Goal: Task Accomplishment & Management: Manage account settings

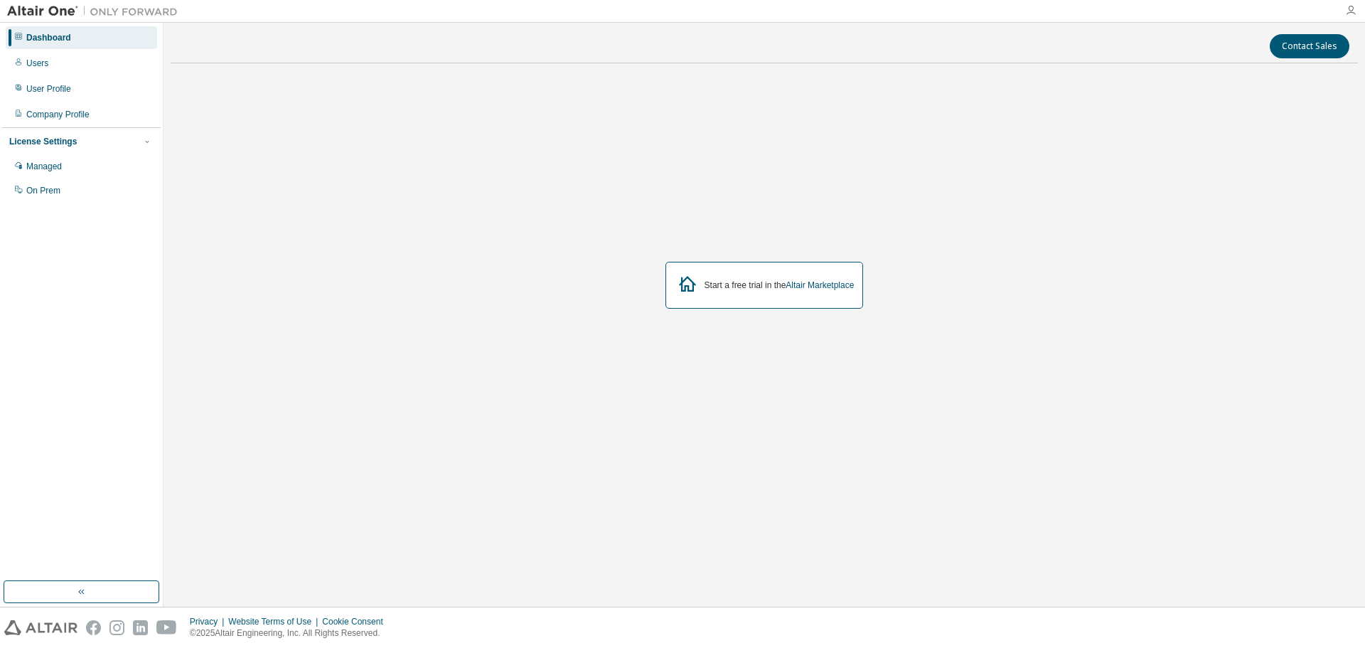
click at [1353, 11] on icon "button" at bounding box center [1351, 10] width 11 height 11
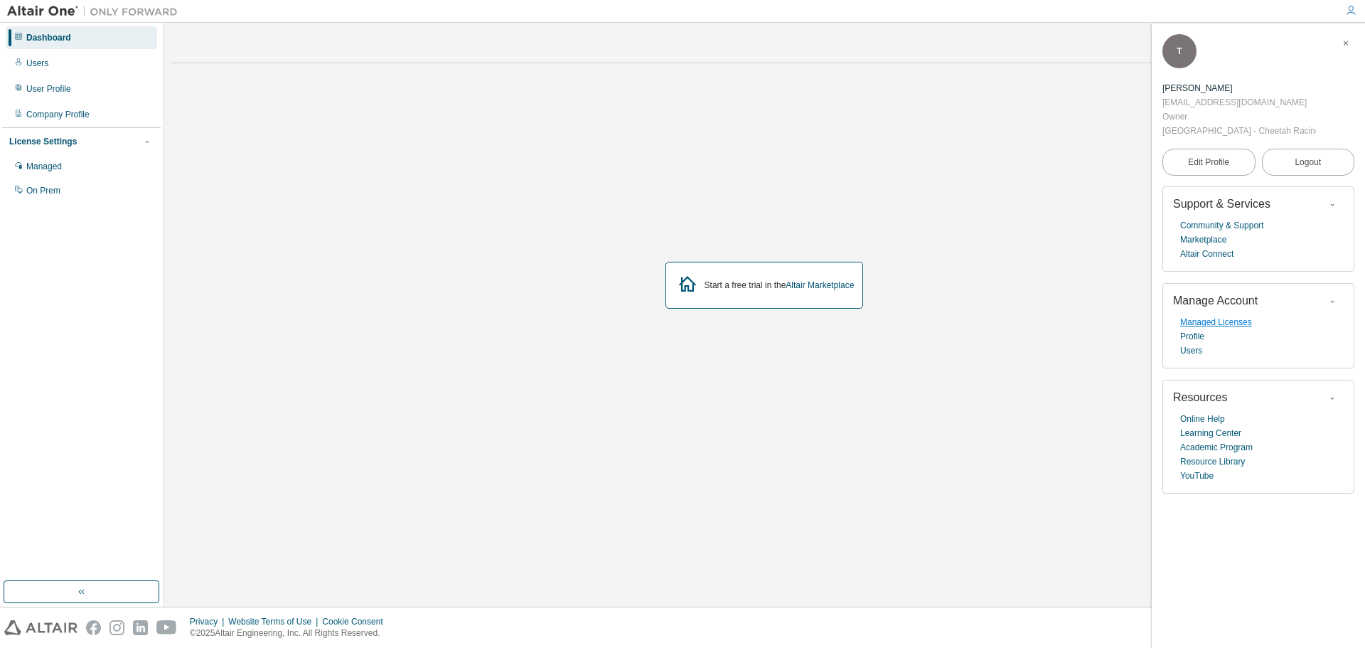
click at [1210, 321] on link "Managed Licenses" at bounding box center [1217, 322] width 72 height 14
click at [1202, 449] on link "Academic Program" at bounding box center [1217, 447] width 73 height 14
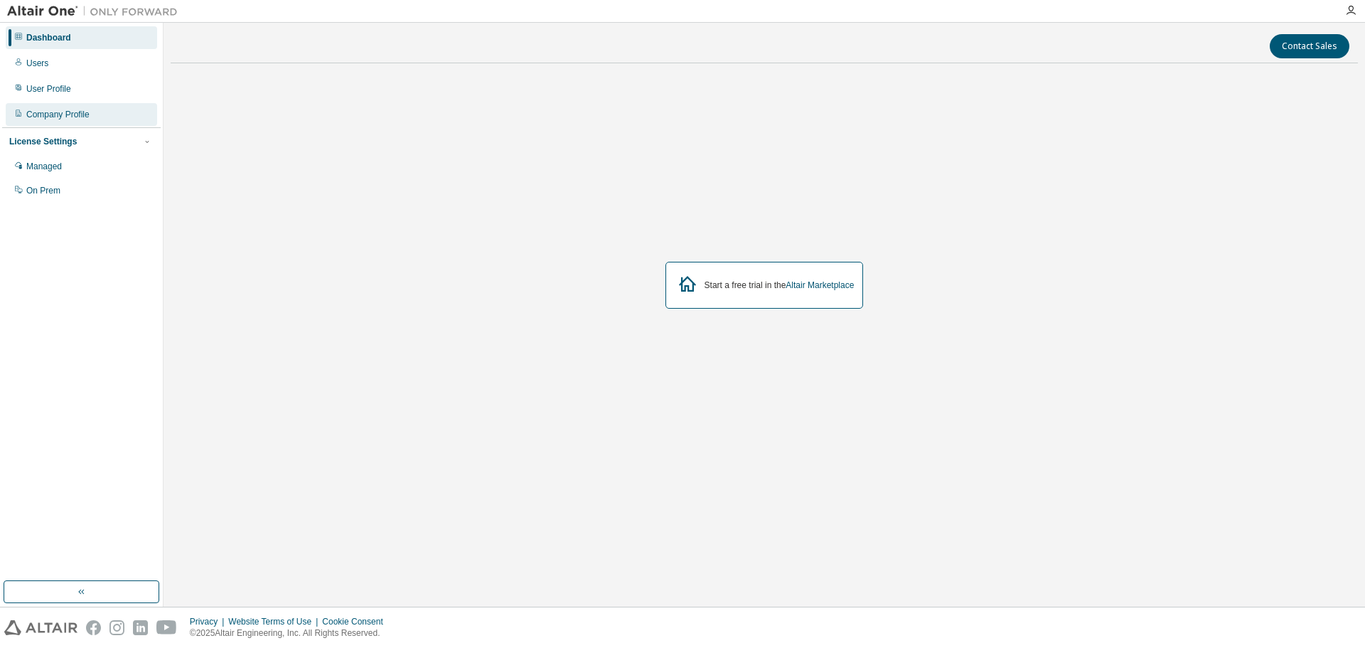
click at [50, 116] on div "Company Profile" at bounding box center [57, 114] width 63 height 11
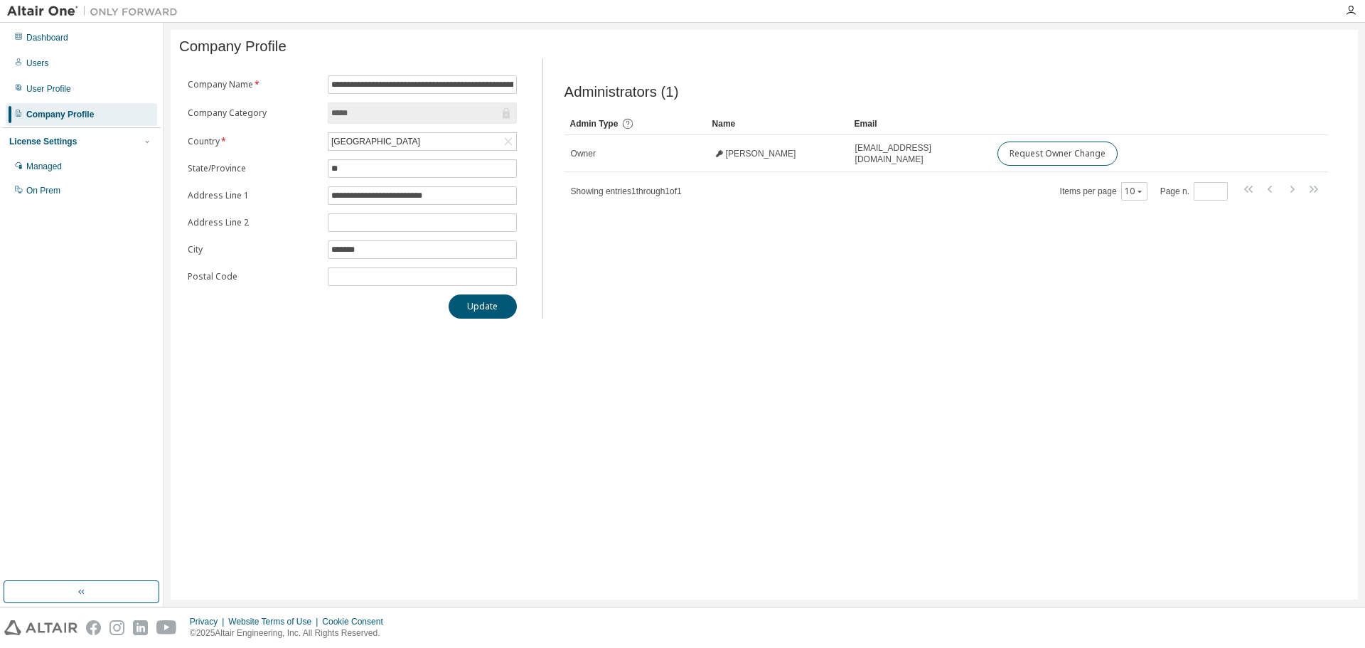
click at [49, 144] on div "License Settings" at bounding box center [43, 141] width 68 height 11
click at [55, 144] on div "License Settings" at bounding box center [43, 141] width 68 height 11
click at [53, 165] on div "Managed" at bounding box center [44, 166] width 36 height 11
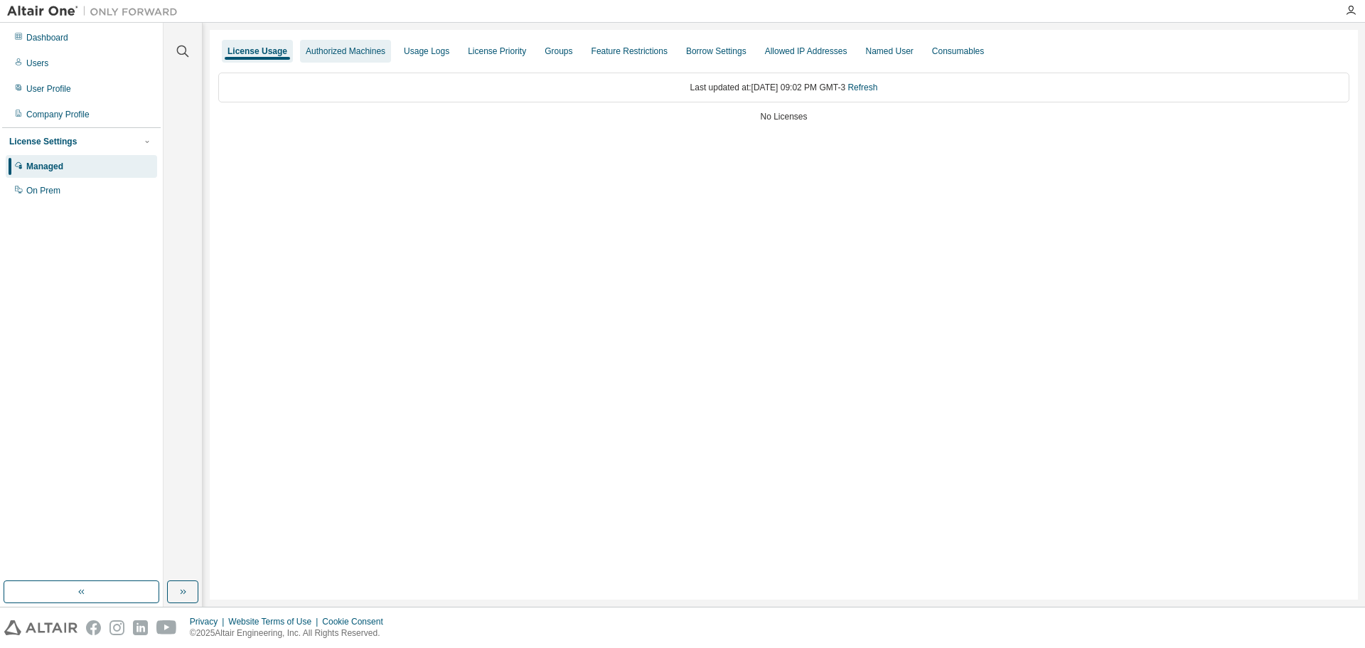
click at [346, 52] on div "Authorized Machines" at bounding box center [346, 51] width 80 height 11
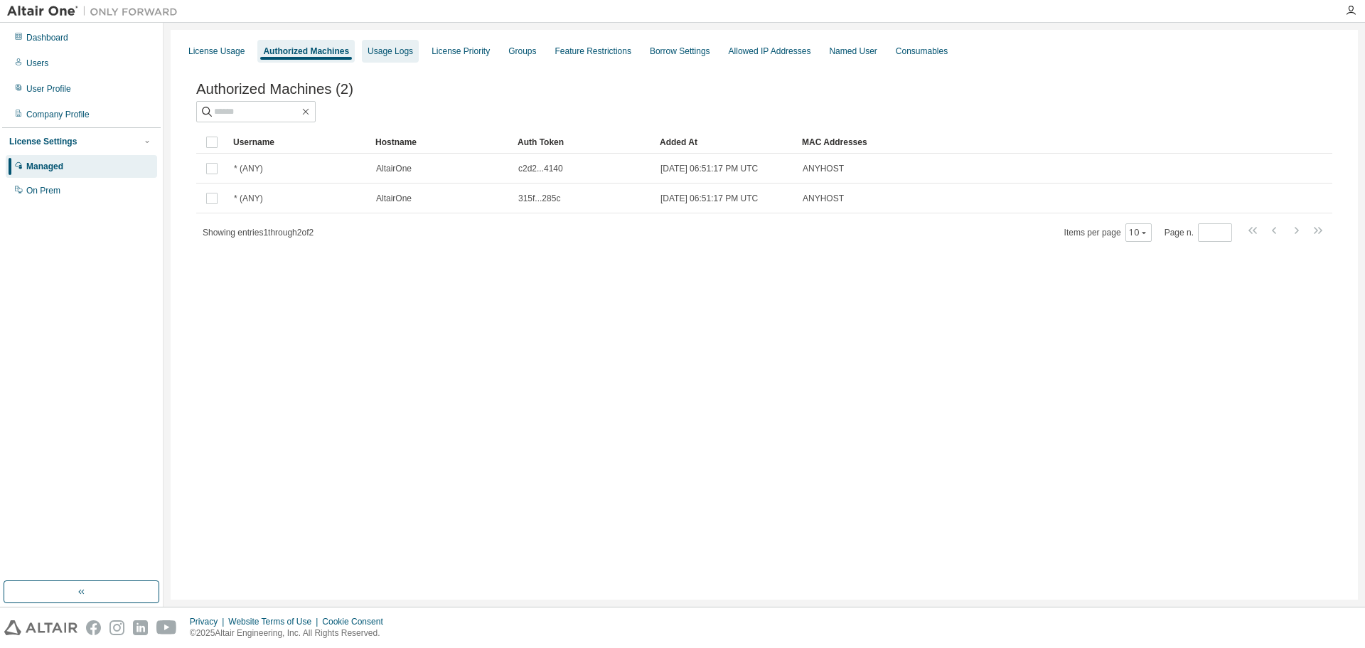
click at [388, 51] on div "Usage Logs" at bounding box center [391, 51] width 46 height 11
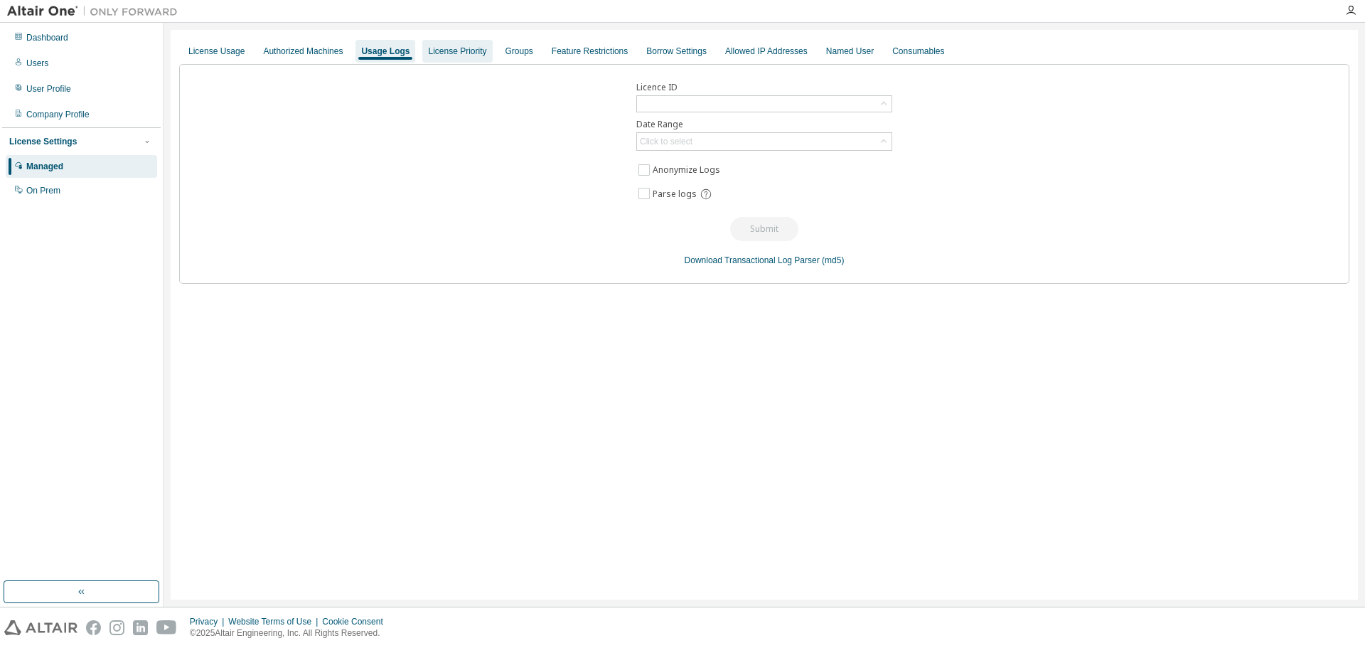
click at [459, 55] on div "License Priority" at bounding box center [457, 51] width 58 height 11
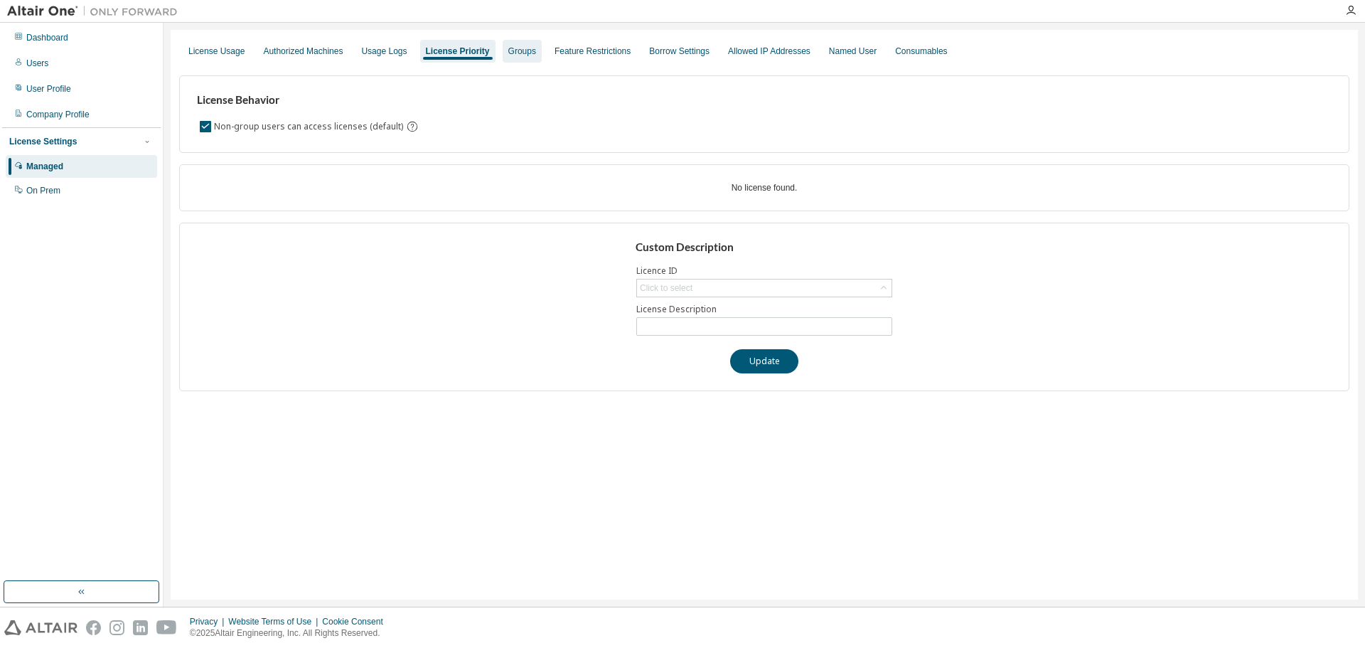
click at [524, 51] on div "Groups" at bounding box center [523, 51] width 28 height 11
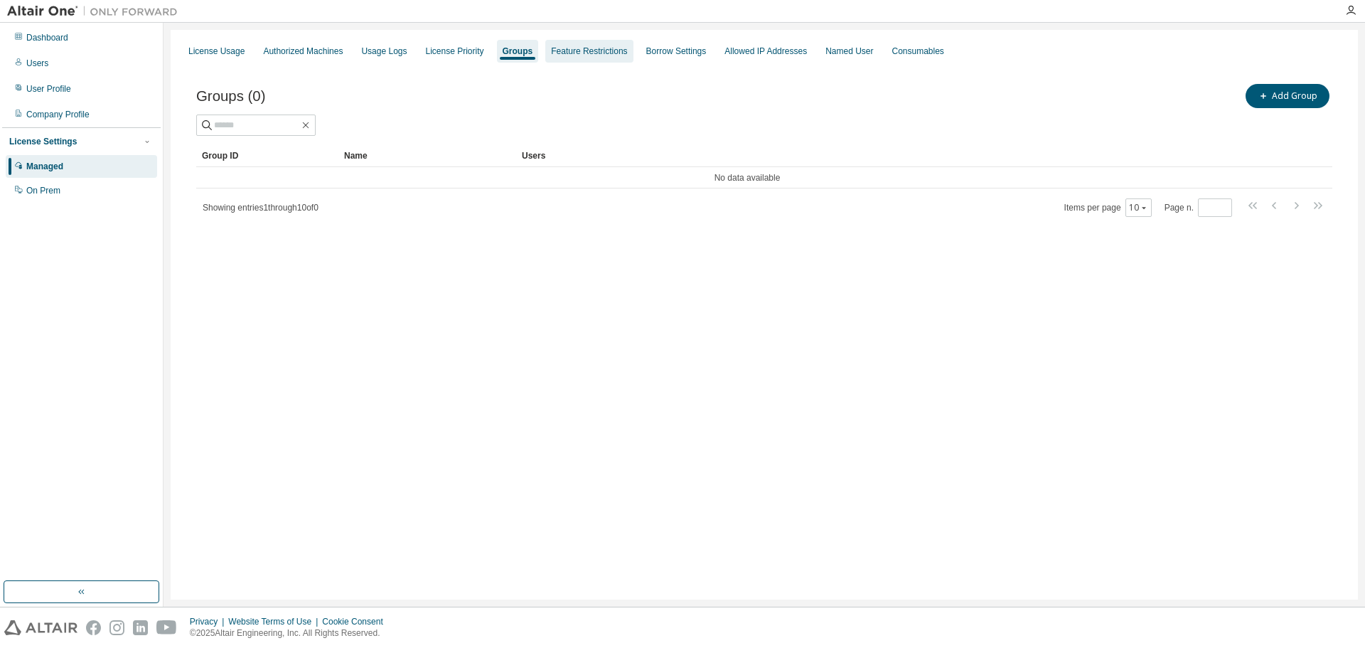
click at [568, 50] on div "Feature Restrictions" at bounding box center [589, 51] width 76 height 11
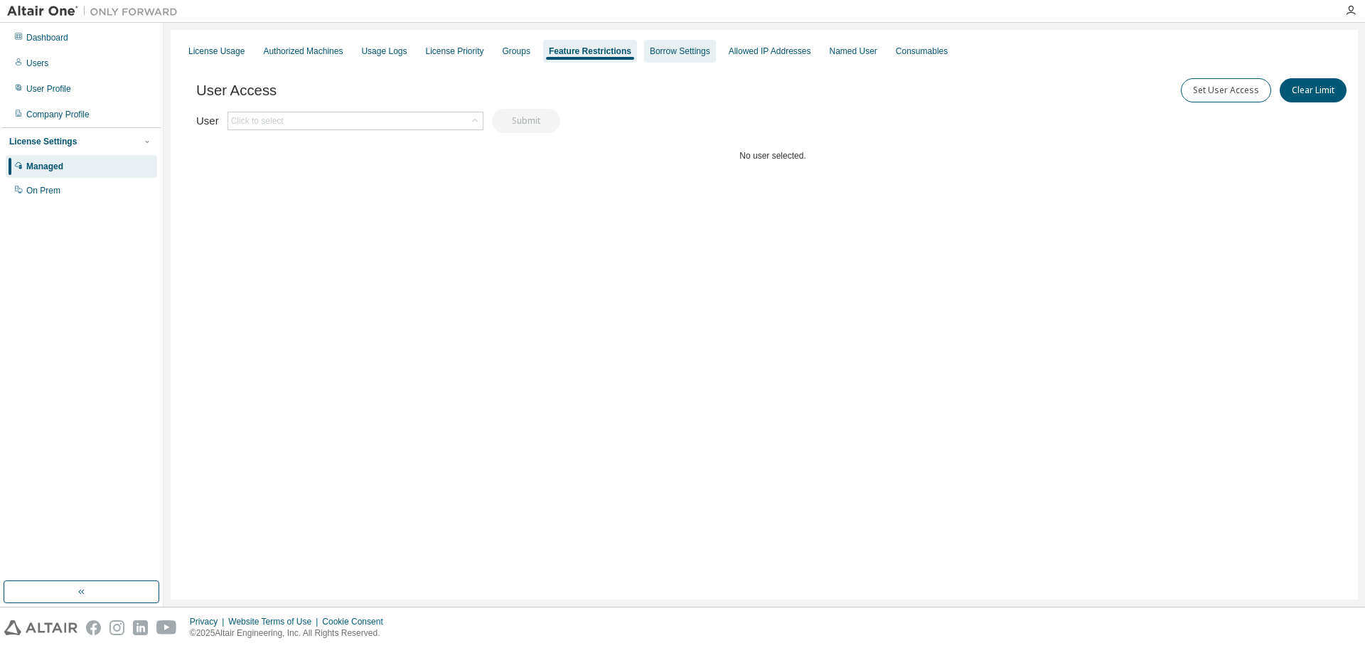
click at [666, 57] on div "Borrow Settings" at bounding box center [680, 51] width 72 height 23
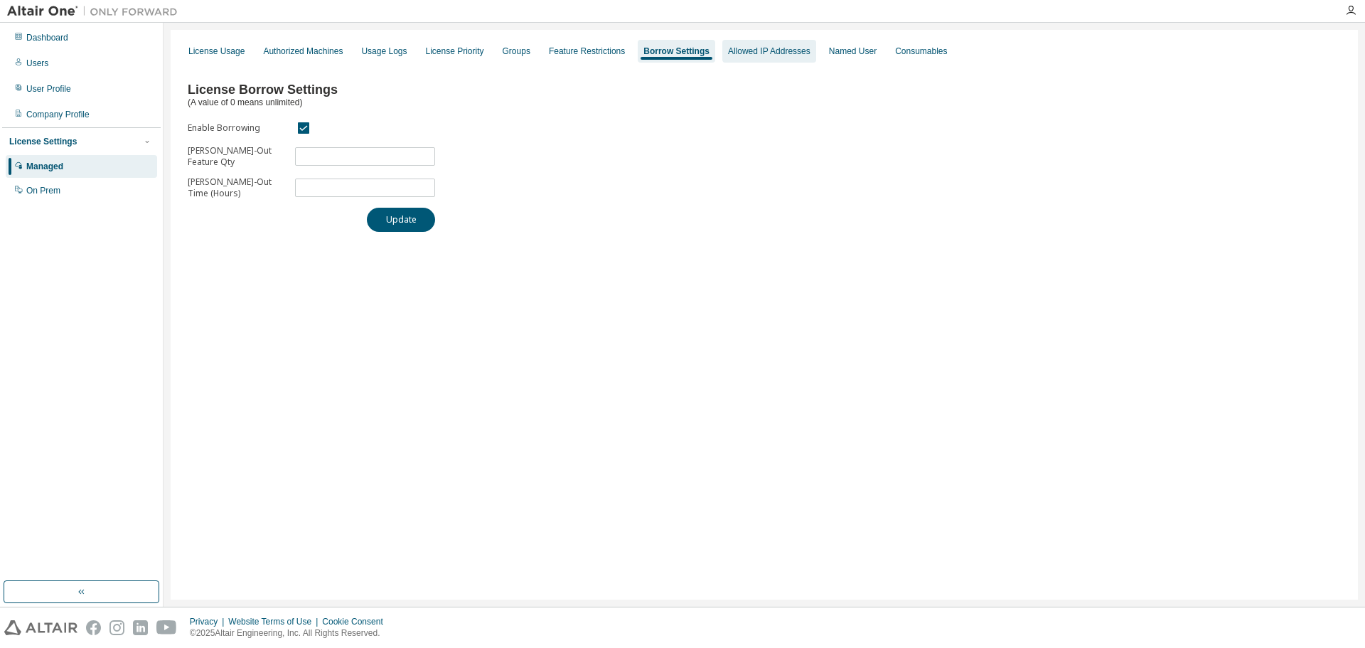
click at [772, 48] on div "Allowed IP Addresses" at bounding box center [769, 51] width 82 height 11
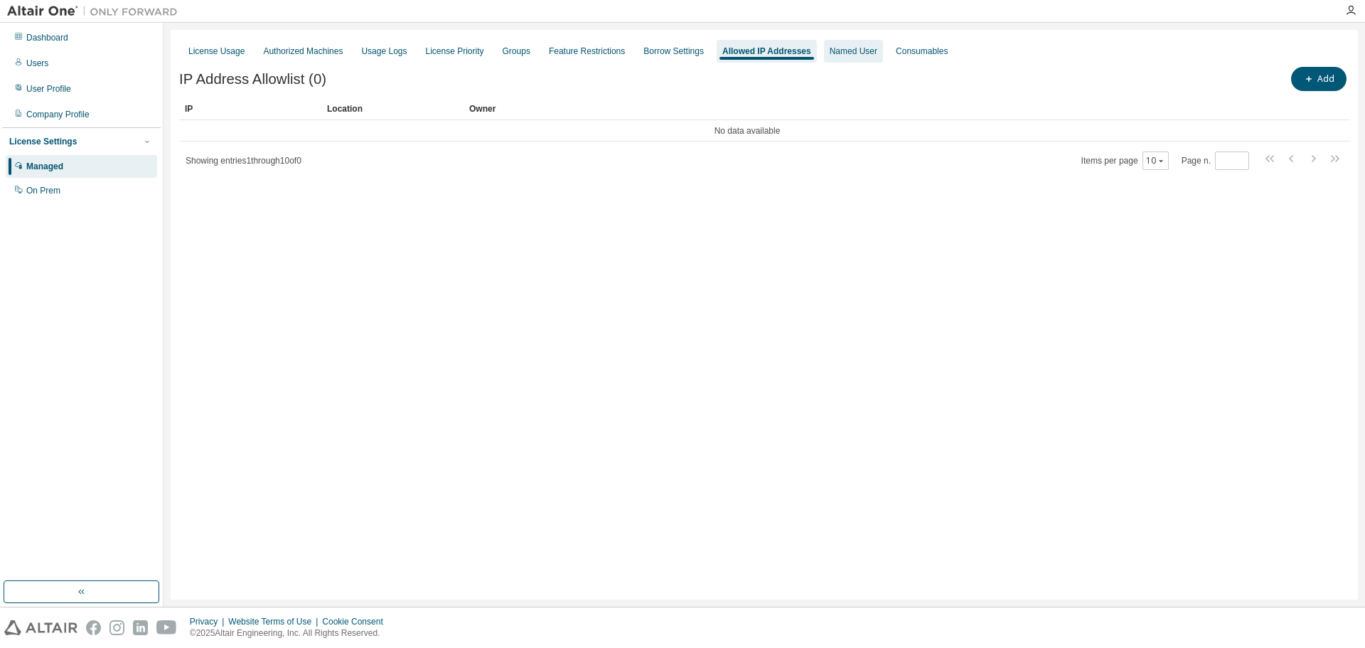
click at [830, 53] on div "Named User" at bounding box center [854, 51] width 48 height 11
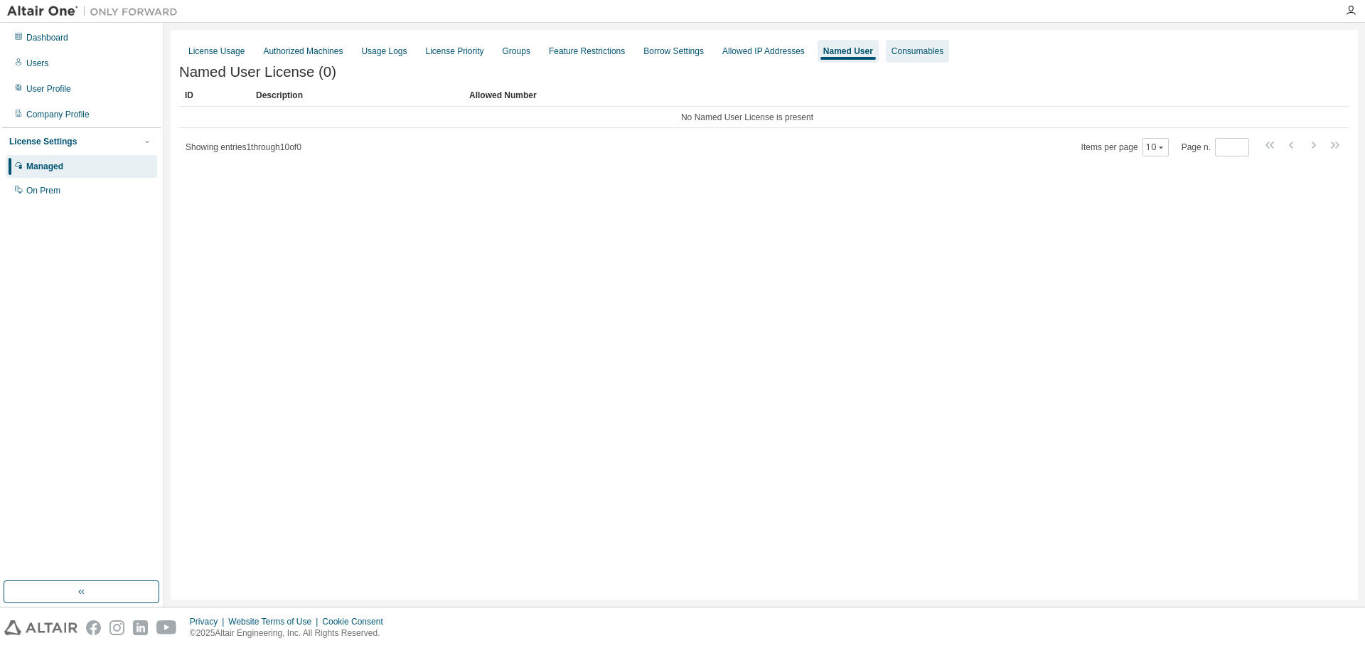
click at [890, 61] on div "Consumables" at bounding box center [917, 51] width 63 height 23
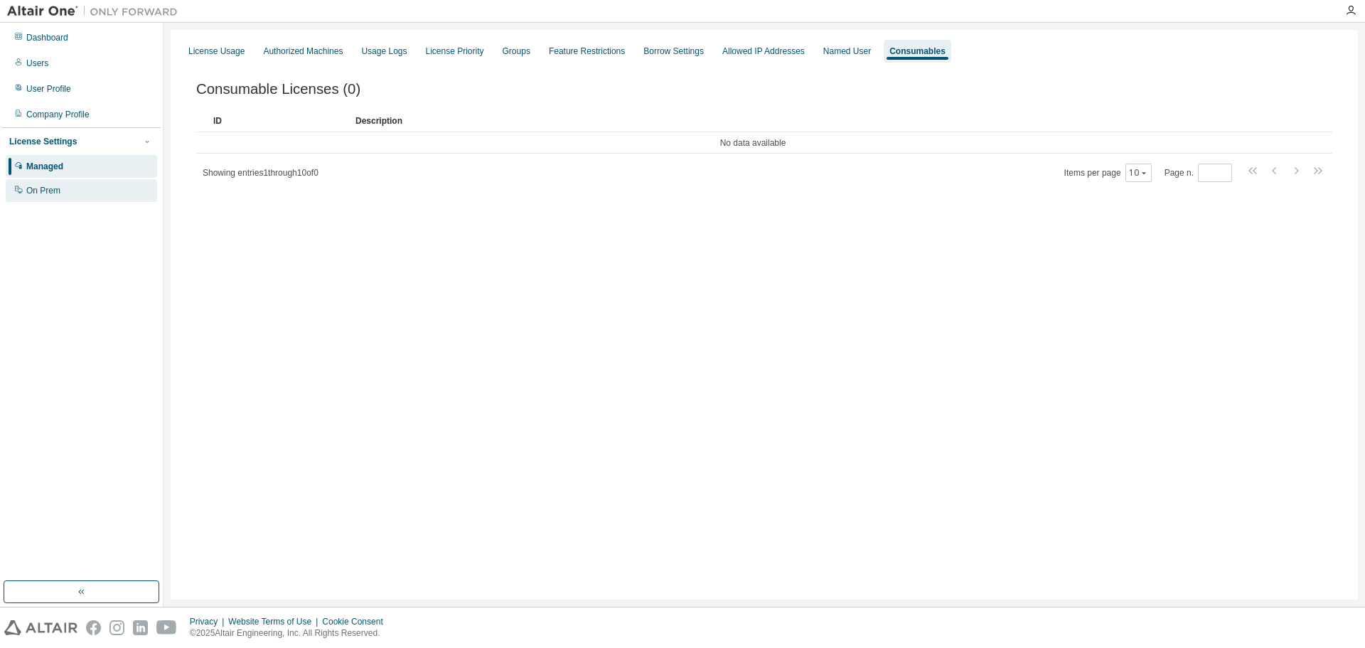
click at [58, 193] on div "On Prem" at bounding box center [43, 190] width 34 height 11
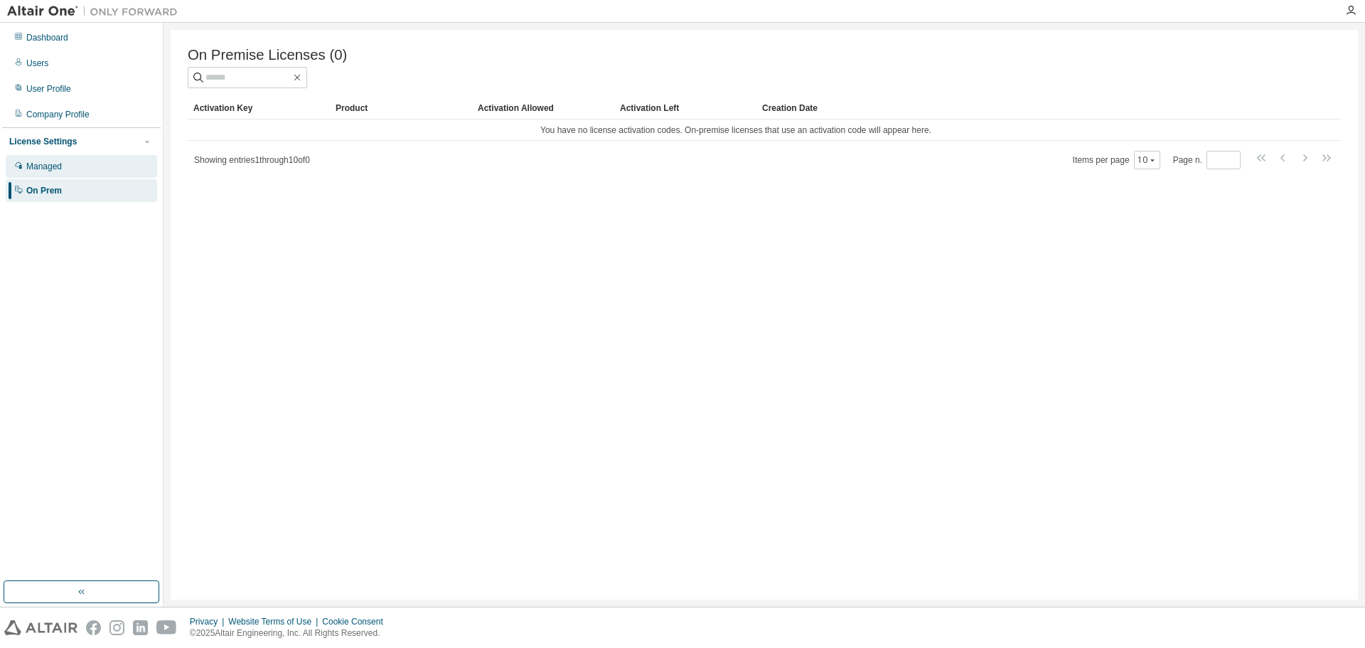
click at [49, 169] on div "Managed" at bounding box center [44, 166] width 36 height 11
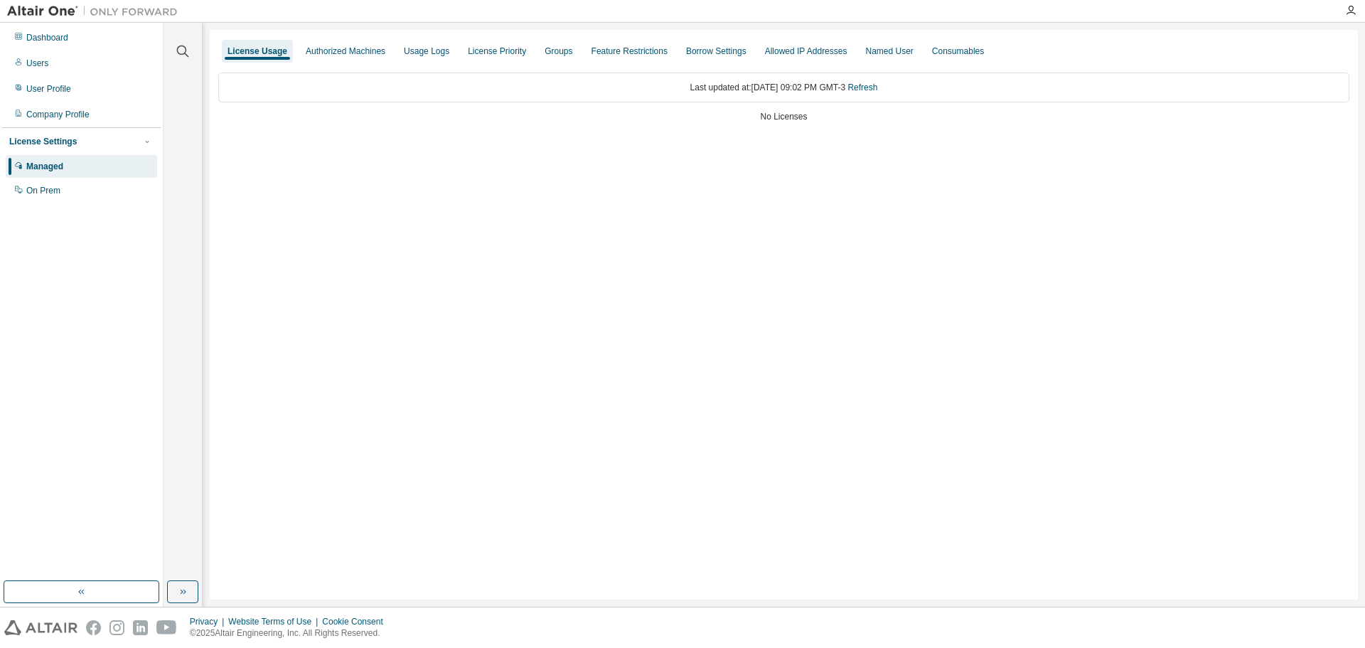
click at [47, 145] on div "License Settings" at bounding box center [43, 141] width 68 height 11
click at [63, 118] on div "Company Profile" at bounding box center [57, 114] width 63 height 11
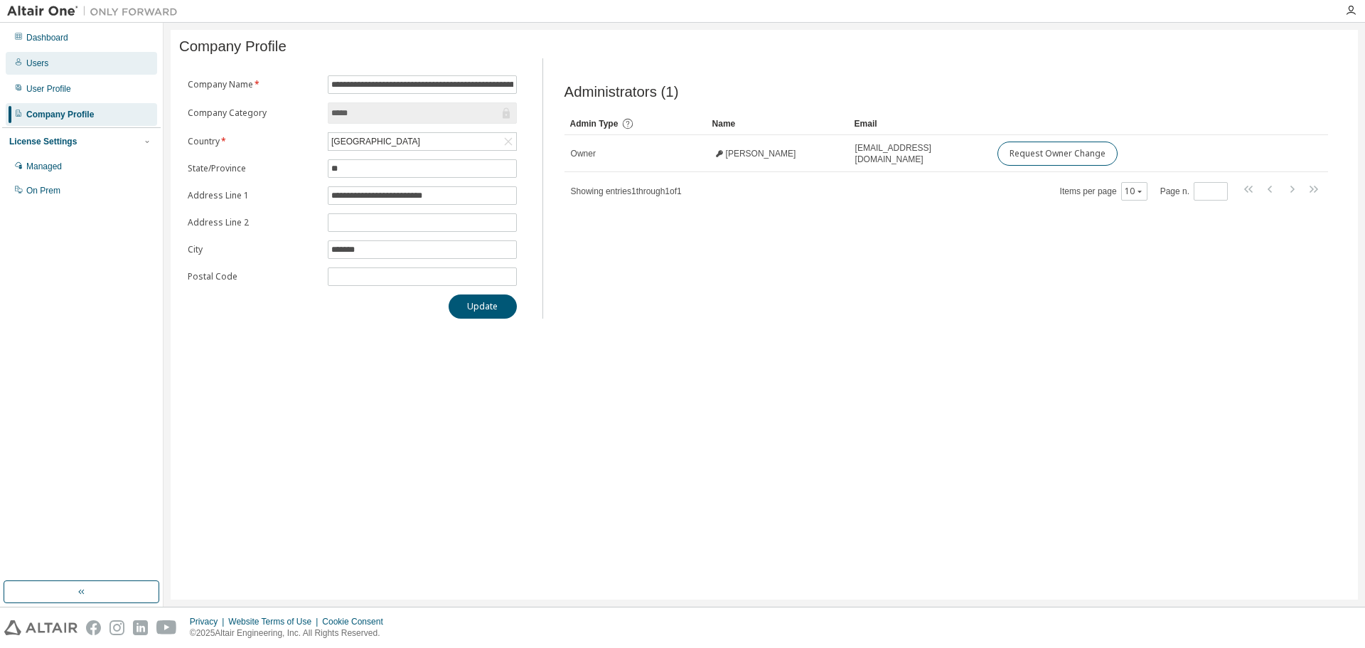
click at [42, 61] on div "Users" at bounding box center [37, 63] width 22 height 11
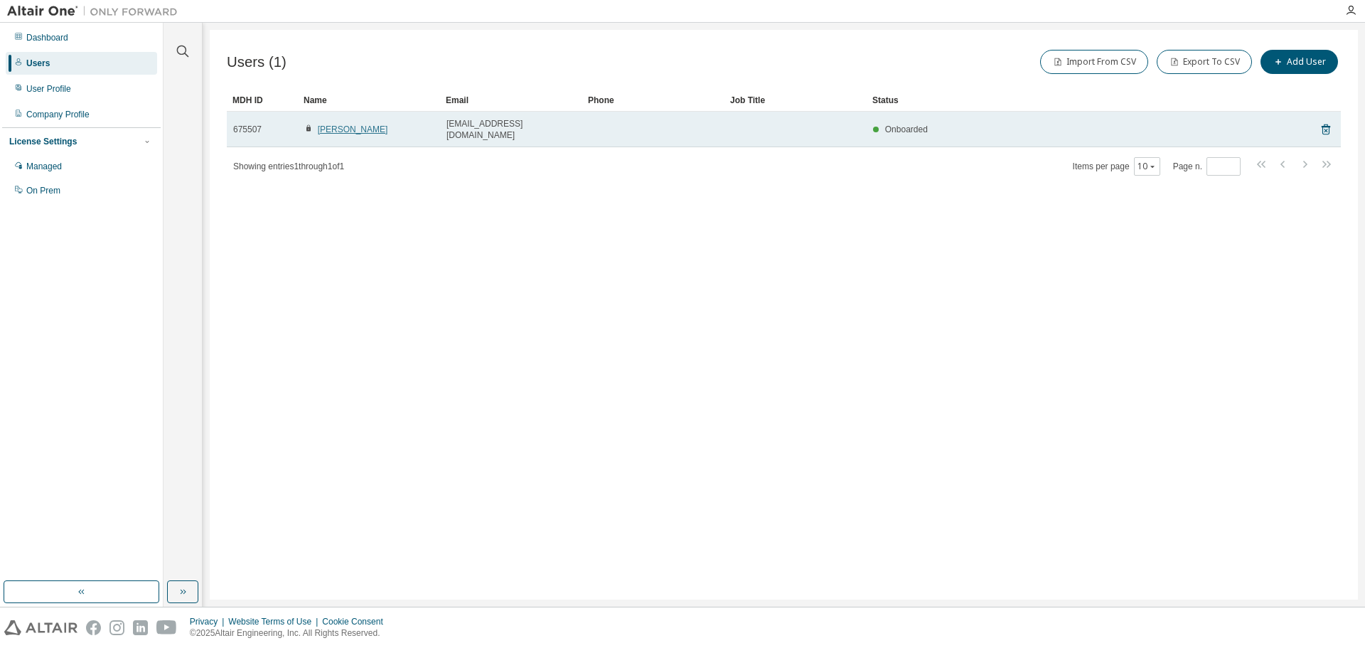
click at [347, 124] on link "[PERSON_NAME]" at bounding box center [353, 129] width 70 height 10
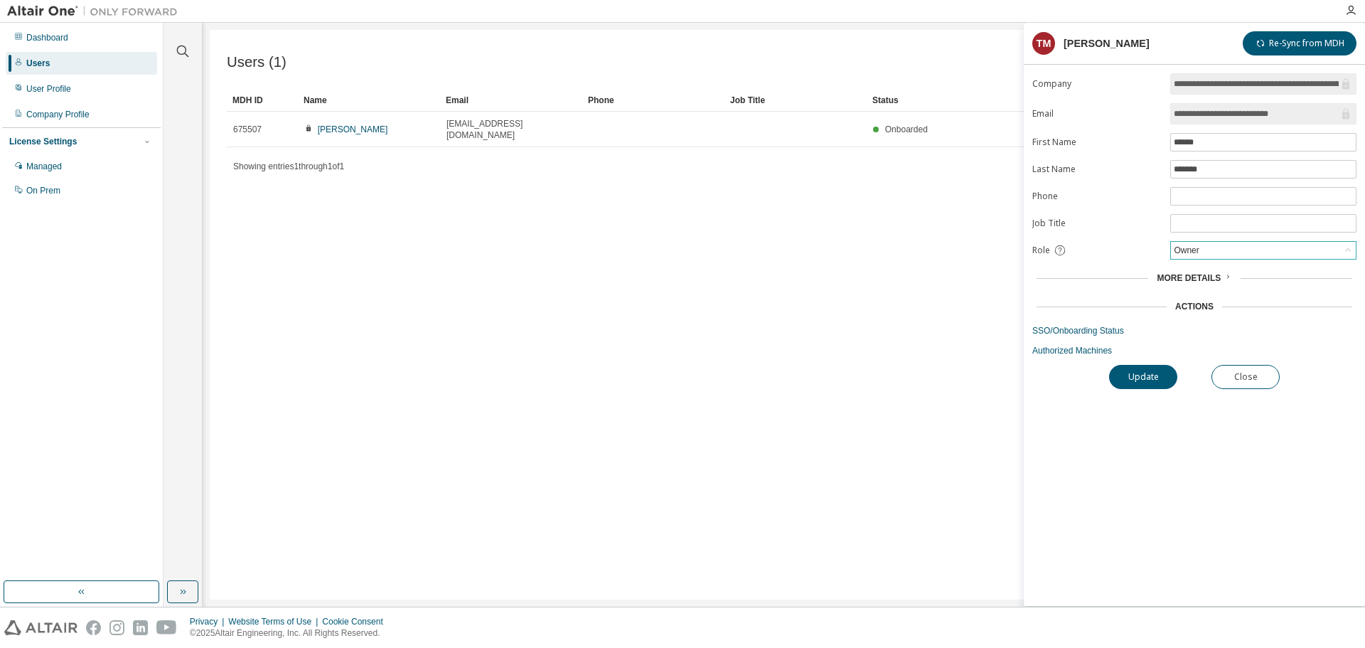
click at [1260, 252] on div "Owner" at bounding box center [1263, 250] width 185 height 17
click at [1260, 251] on div "Owner" at bounding box center [1263, 250] width 185 height 17
click at [1183, 278] on span "More Details" at bounding box center [1189, 278] width 64 height 10
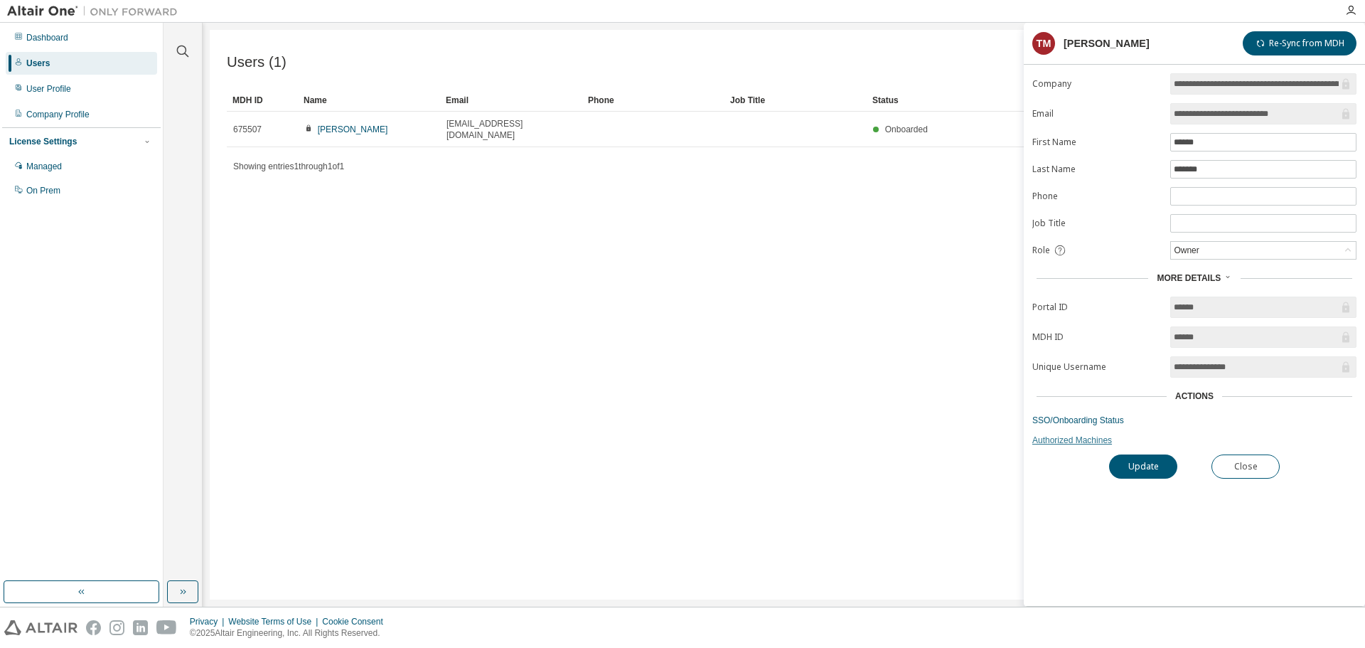
click at [1051, 440] on link "Authorized Machines" at bounding box center [1195, 440] width 324 height 11
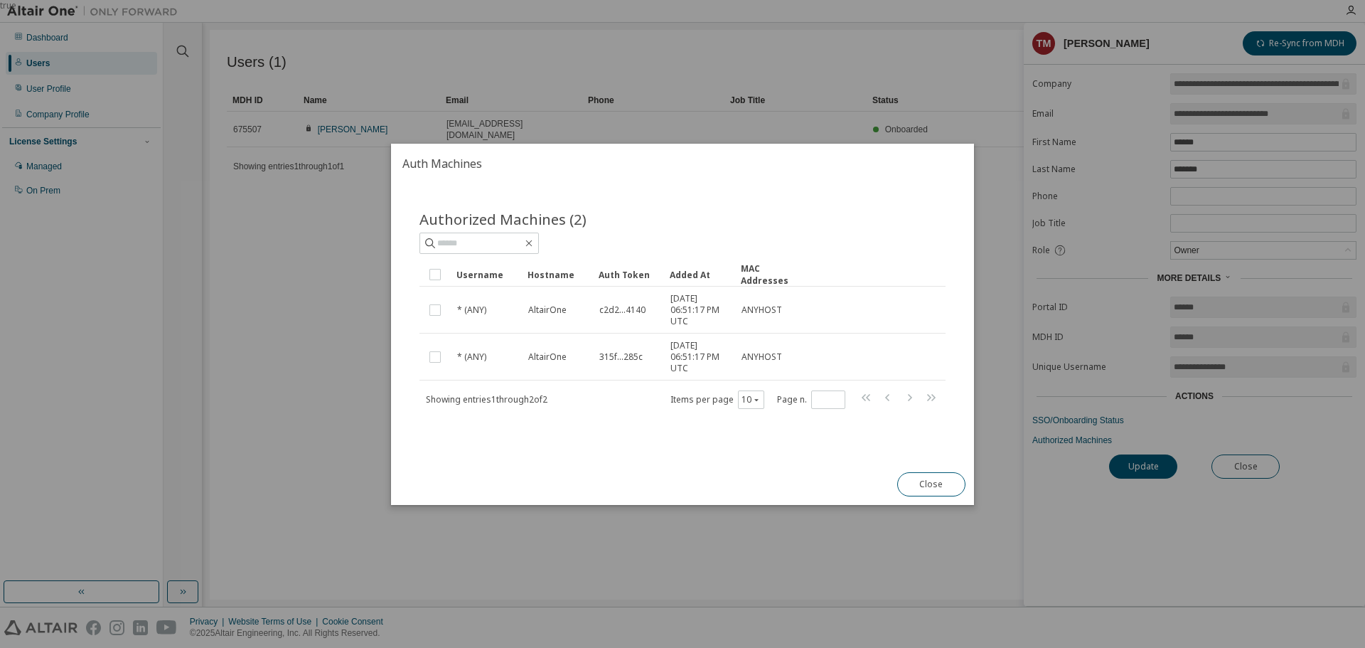
click at [922, 492] on button "Close" at bounding box center [932, 484] width 68 height 24
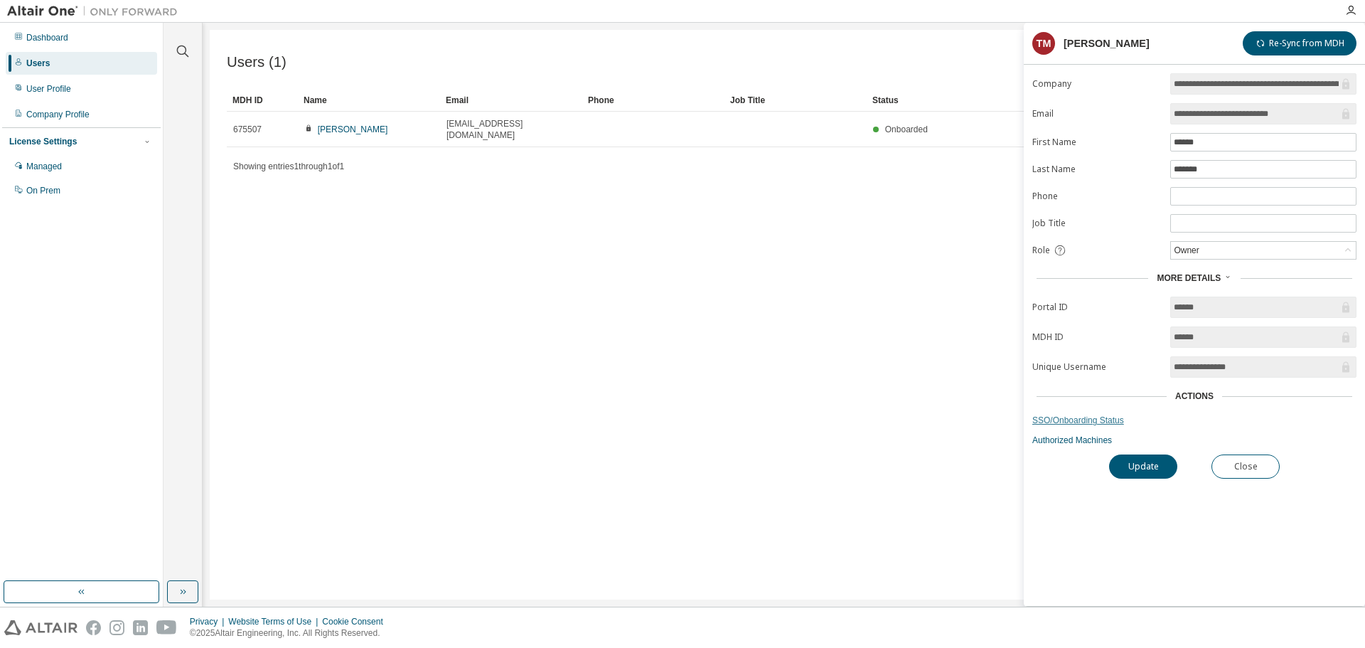
click at [1038, 420] on link "SSO/Onboarding Status" at bounding box center [1195, 420] width 324 height 11
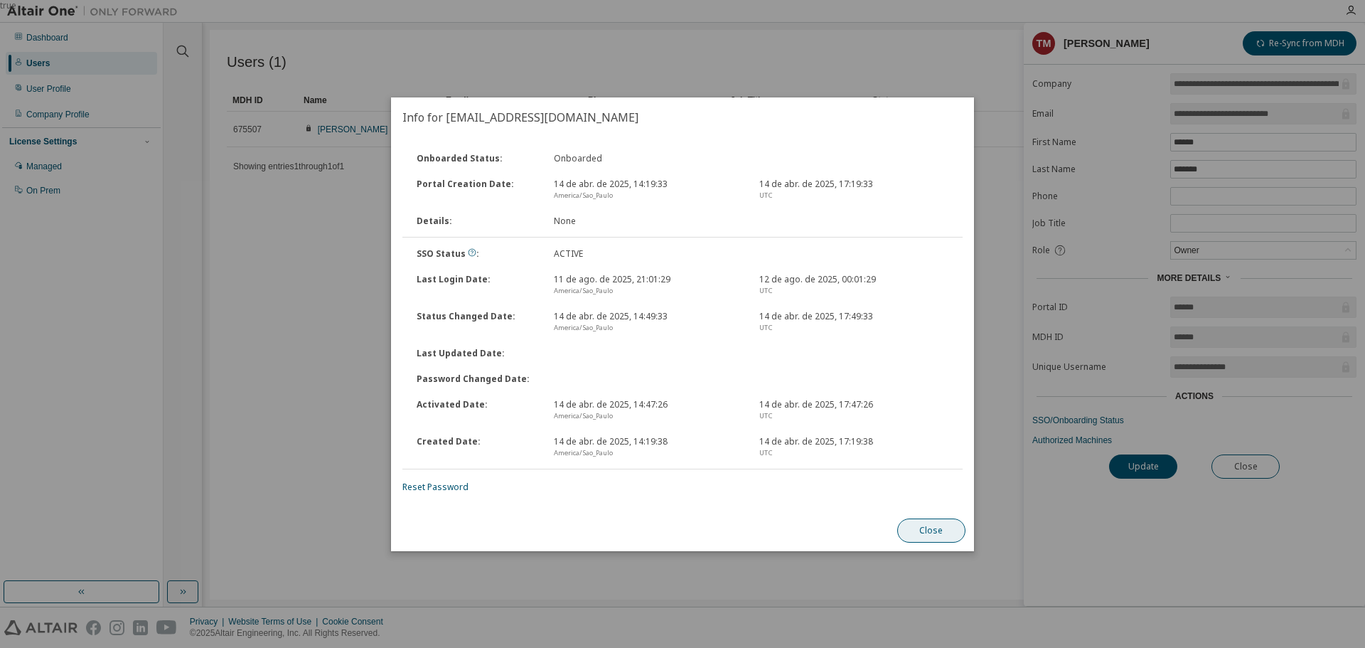
click at [927, 527] on button "Close" at bounding box center [932, 530] width 68 height 24
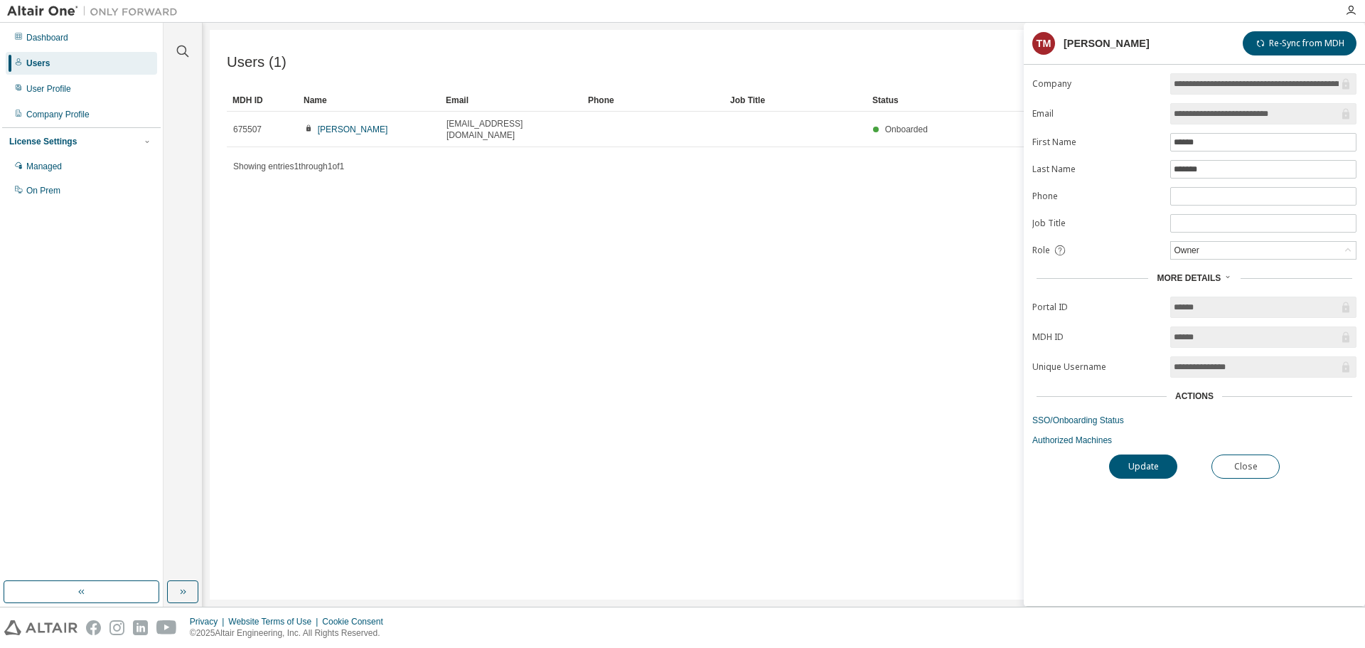
click at [24, 11] on img at bounding box center [96, 11] width 178 height 14
drag, startPoint x: 467, startPoint y: 302, endPoint x: 467, endPoint y: 294, distance: 8.6
click at [773, 320] on div "Users (1) Import From CSV Export To CSV Add User Clear Load Save Save As Field …" at bounding box center [784, 315] width 1149 height 570
drag, startPoint x: 709, startPoint y: 309, endPoint x: 691, endPoint y: 297, distance: 21.1
click at [717, 295] on div "Users (1) Import From CSV Export To CSV Add User Clear Load Save Save As Field …" at bounding box center [784, 315] width 1149 height 570
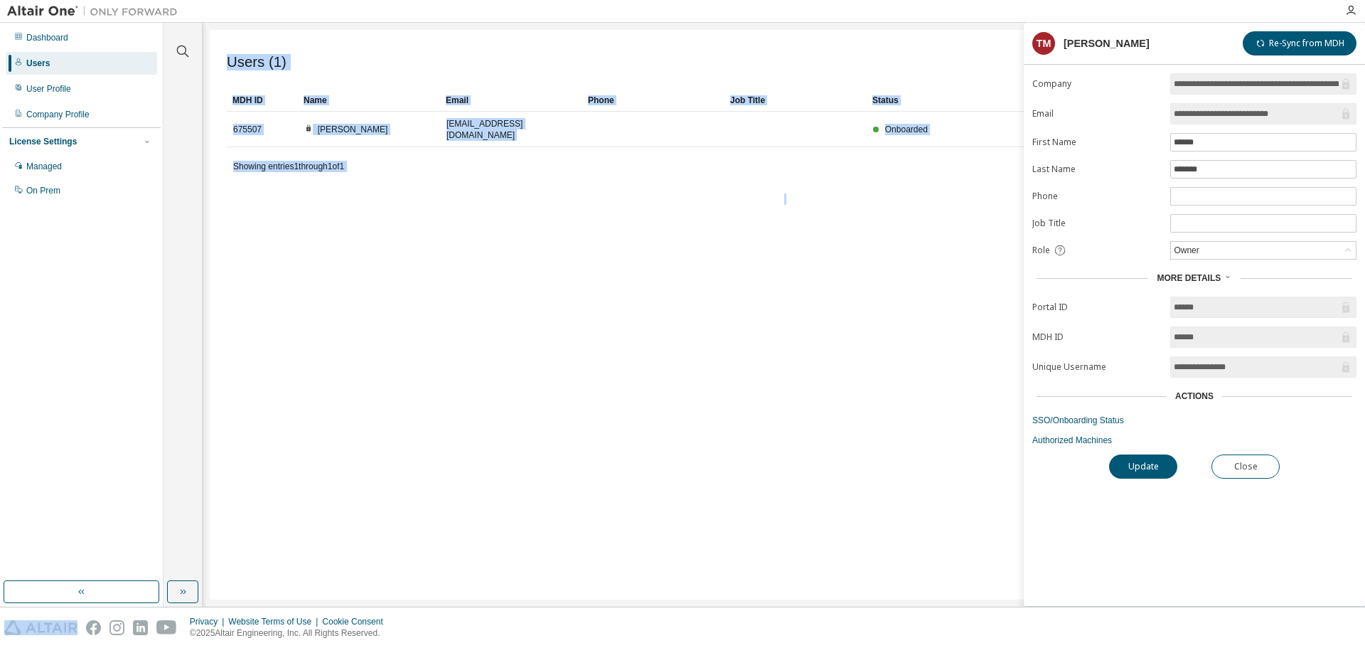
click at [717, 295] on div "Users (1) Import From CSV Export To CSV Add User Clear Load Save Save As Field …" at bounding box center [784, 315] width 1149 height 570
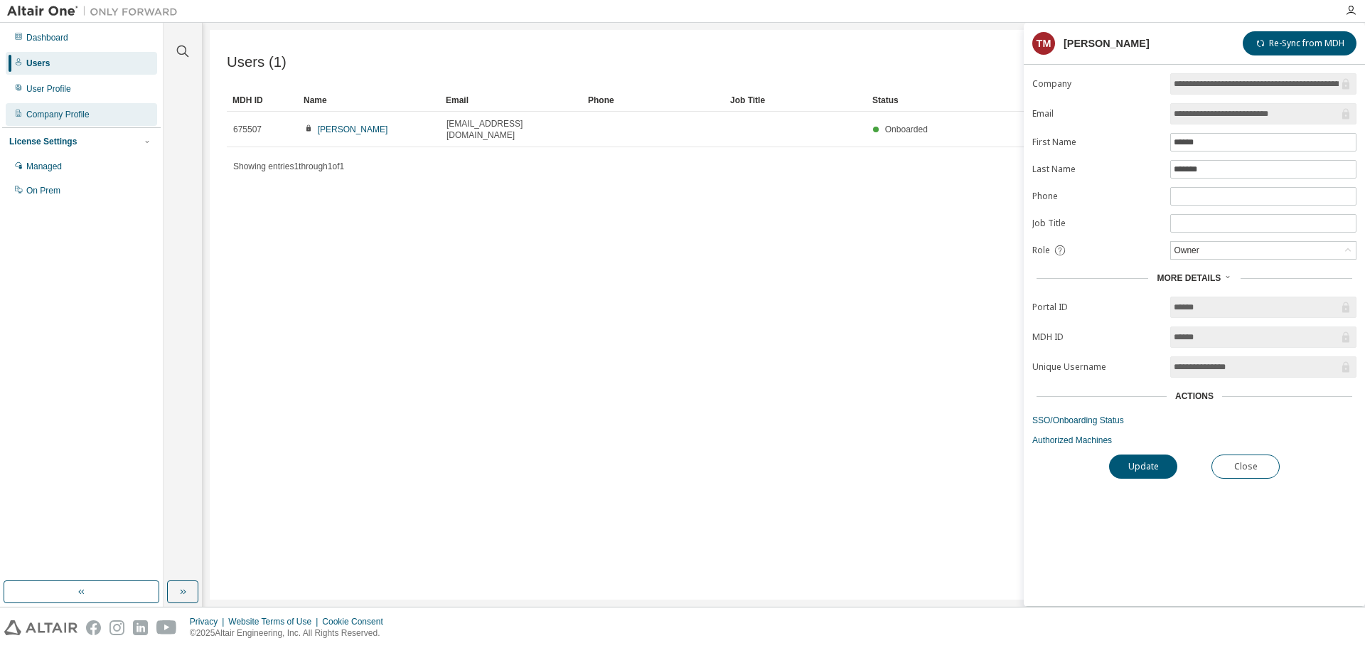
click at [38, 109] on div "Company Profile" at bounding box center [57, 114] width 63 height 11
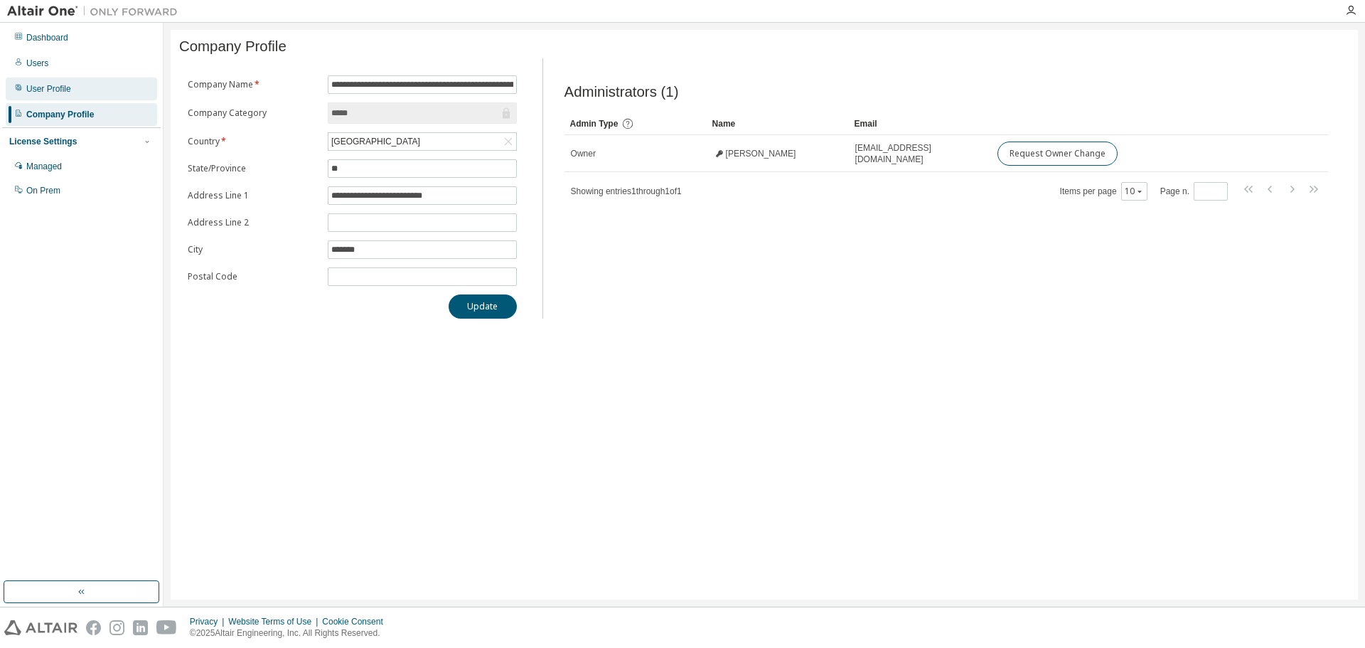
click at [41, 97] on div "User Profile" at bounding box center [81, 89] width 151 height 23
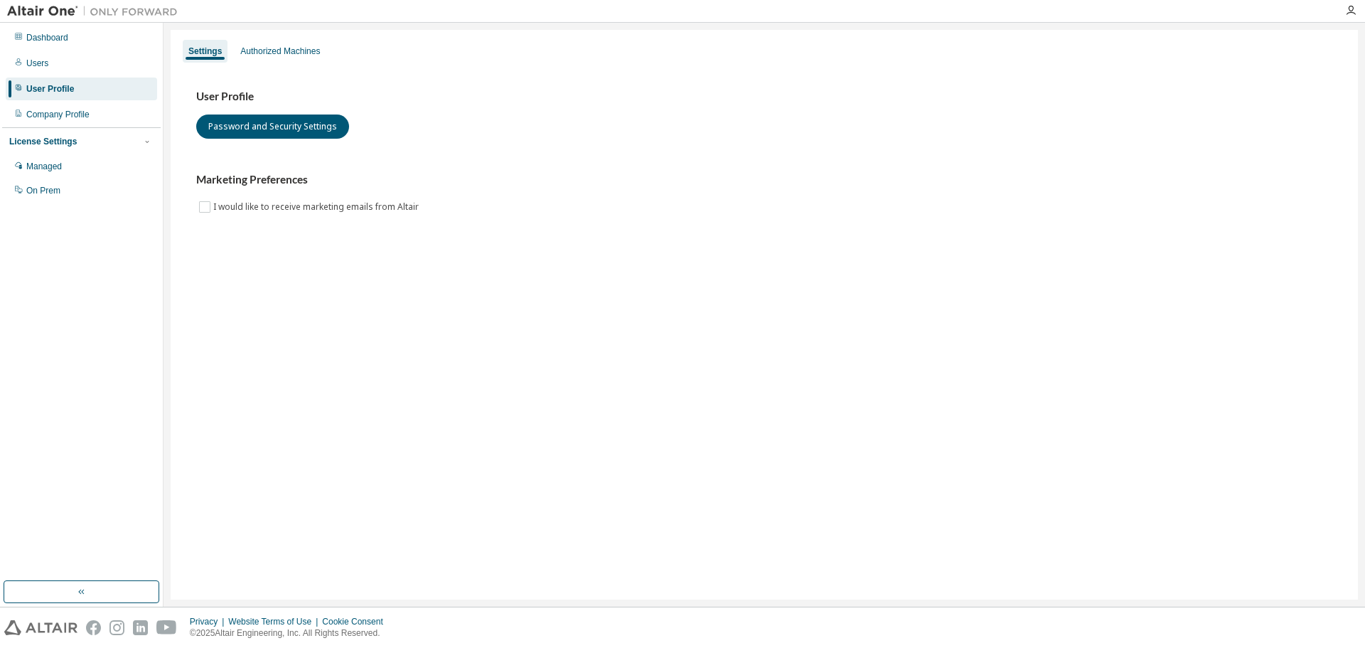
click at [36, 9] on img at bounding box center [96, 11] width 178 height 14
click at [124, 9] on img at bounding box center [96, 11] width 178 height 14
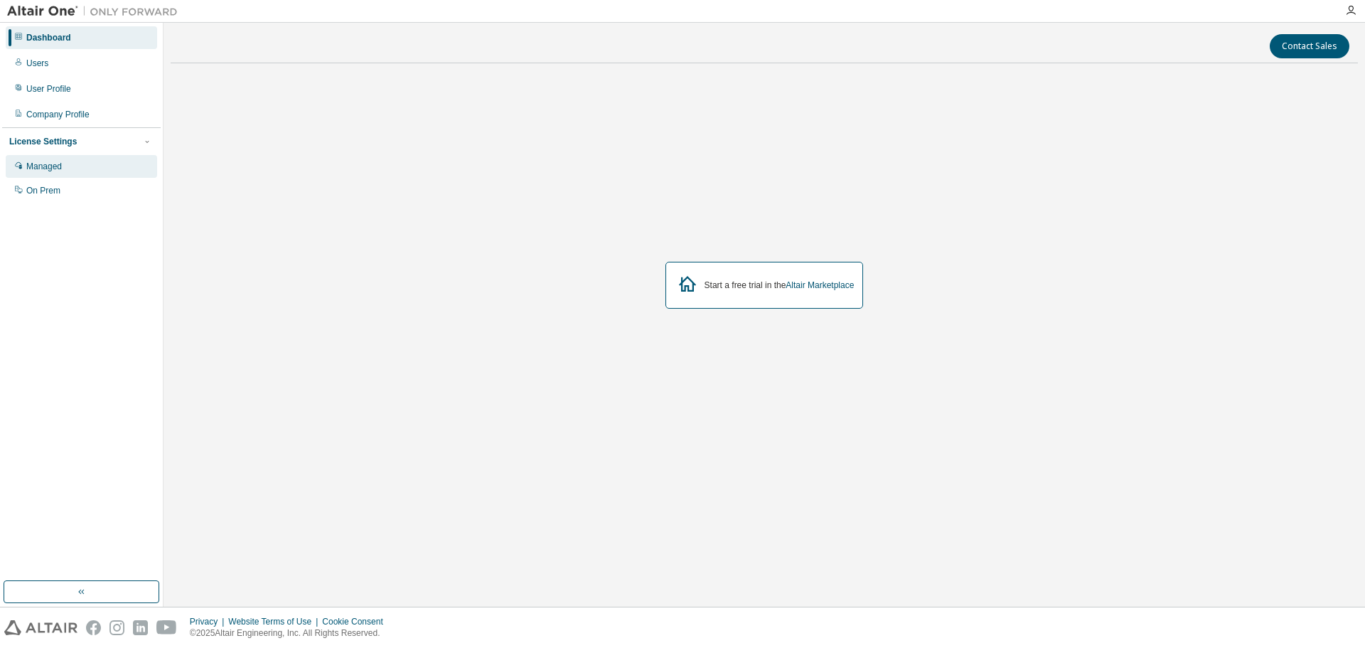
click at [39, 166] on div "Managed" at bounding box center [44, 166] width 36 height 11
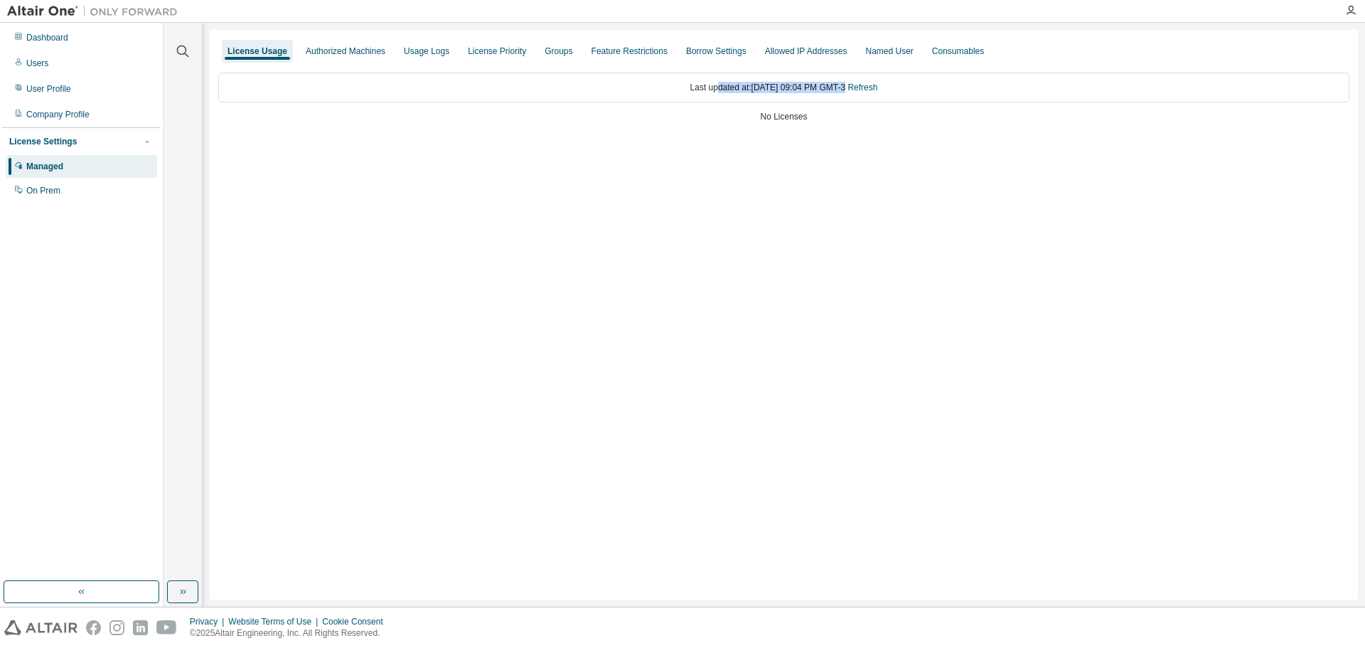
drag, startPoint x: 706, startPoint y: 83, endPoint x: 826, endPoint y: 71, distance: 120.8
click at [826, 71] on div "Last updated at: [DATE] 09:04 PM GMT-3 Refresh No Licenses" at bounding box center [784, 99] width 1132 height 70
click at [828, 82] on div "Last updated at: [DATE] 09:04 PM GMT-3 Refresh" at bounding box center [784, 88] width 1132 height 30
click at [191, 590] on button "button" at bounding box center [182, 591] width 31 height 23
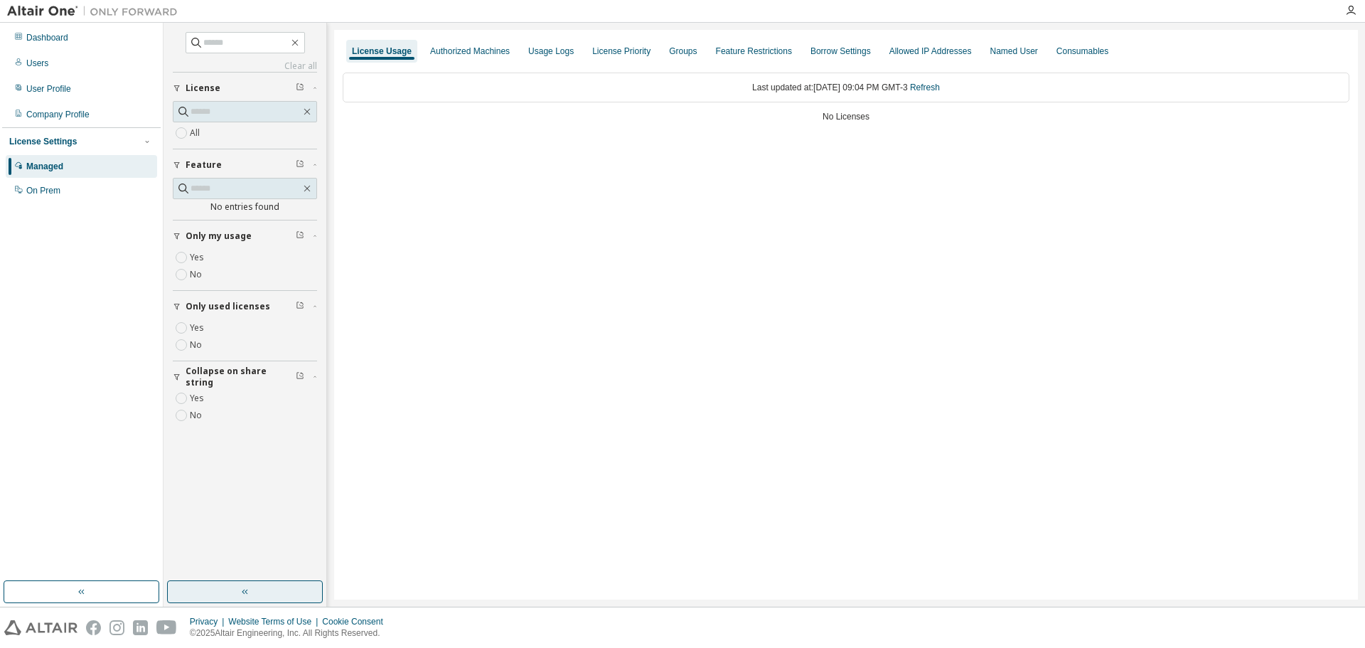
click at [200, 585] on button "button" at bounding box center [245, 591] width 156 height 23
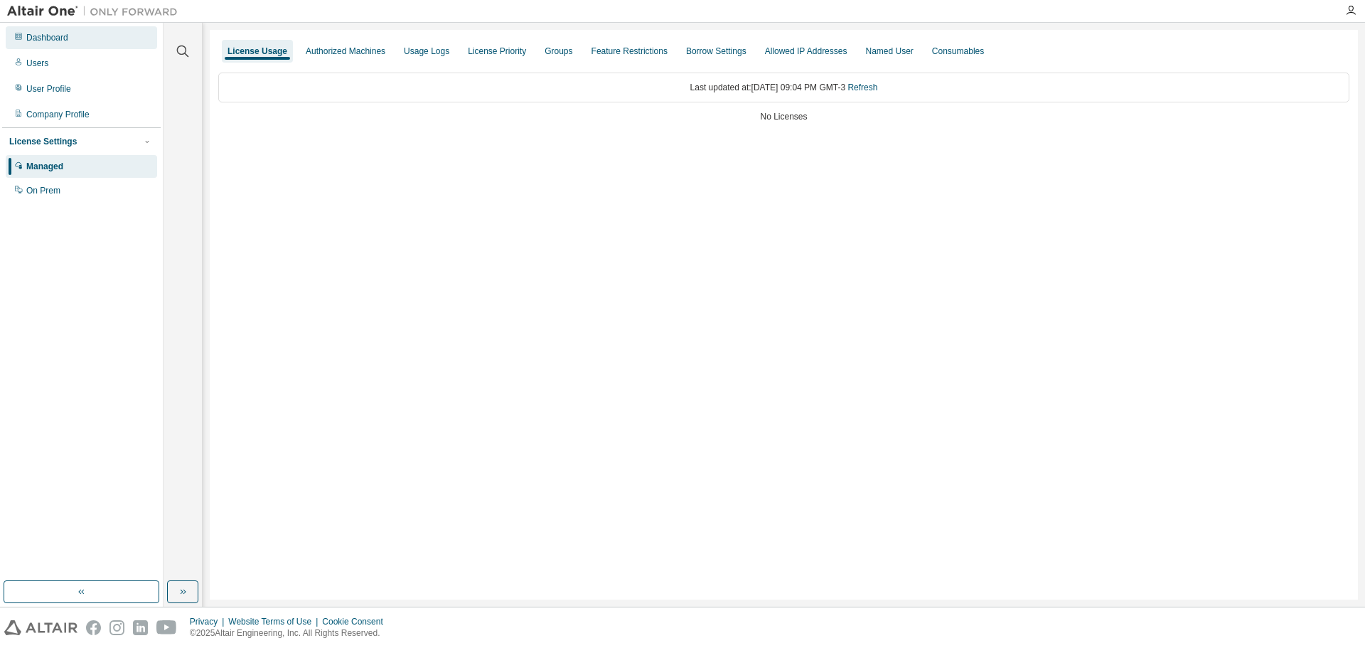
click at [33, 41] on div "Dashboard" at bounding box center [47, 37] width 42 height 11
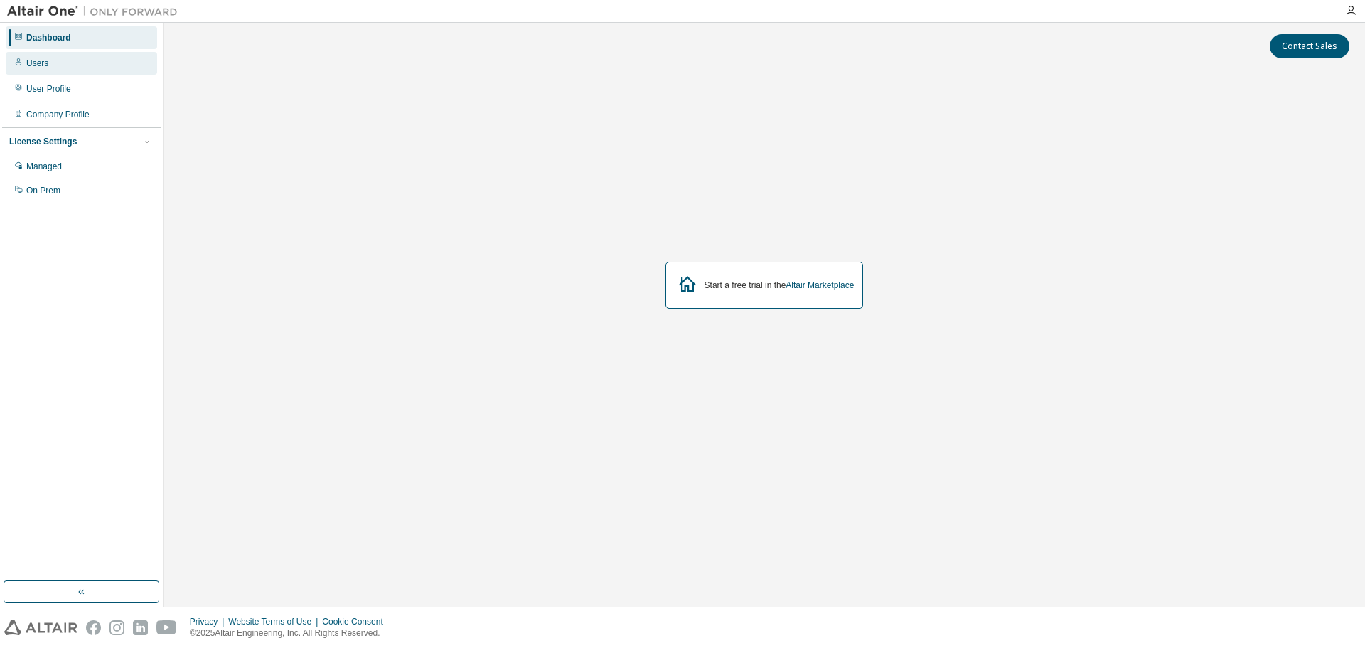
click at [52, 68] on div "Users" at bounding box center [81, 63] width 151 height 23
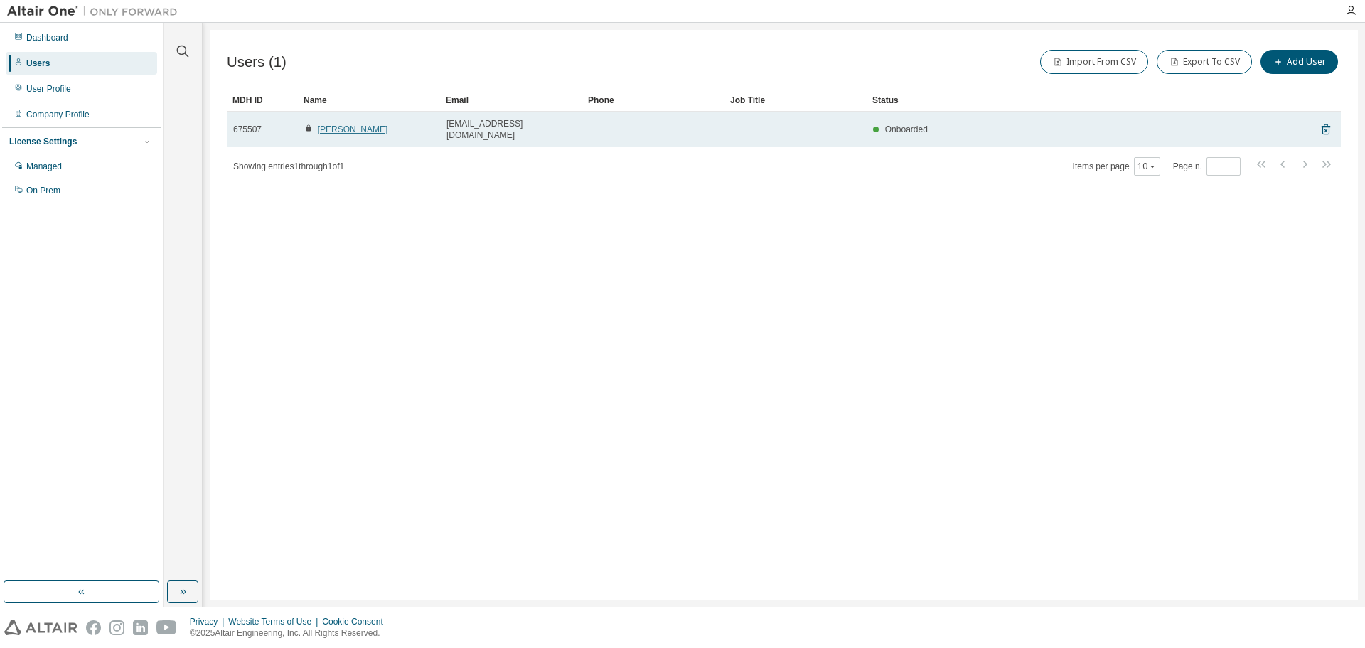
click at [338, 124] on link "[PERSON_NAME]" at bounding box center [353, 129] width 70 height 10
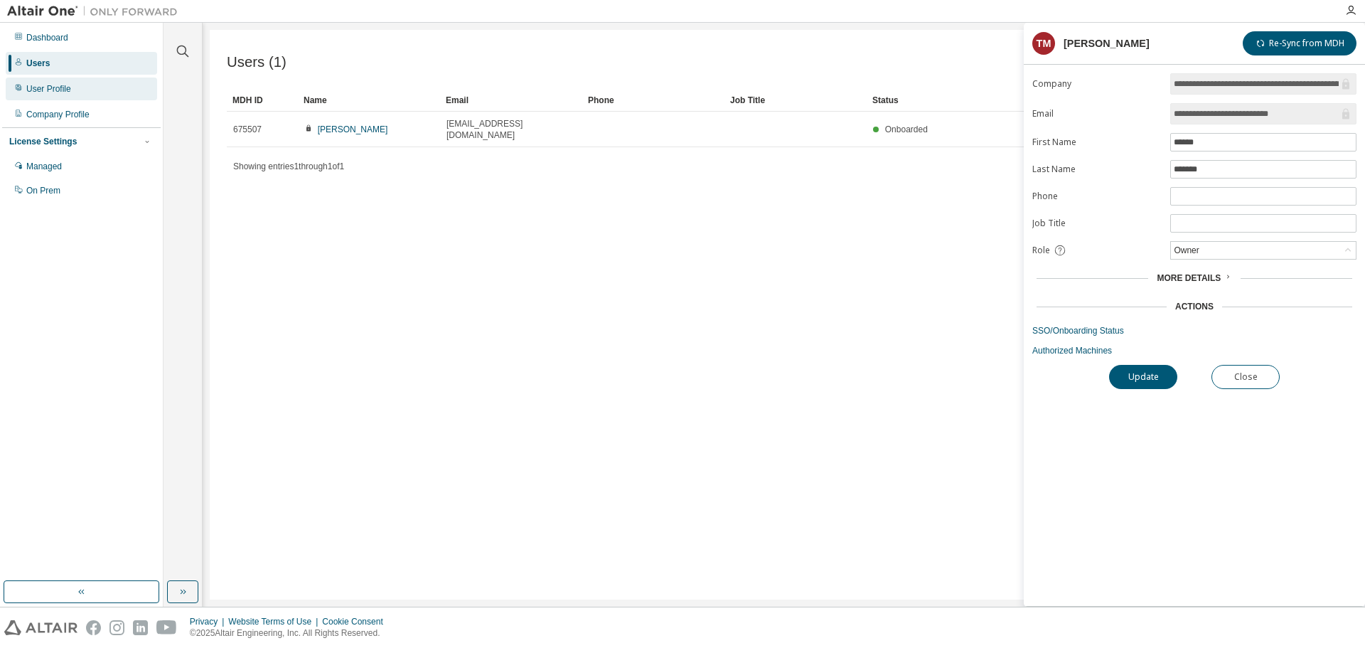
click at [16, 92] on icon at bounding box center [18, 87] width 9 height 9
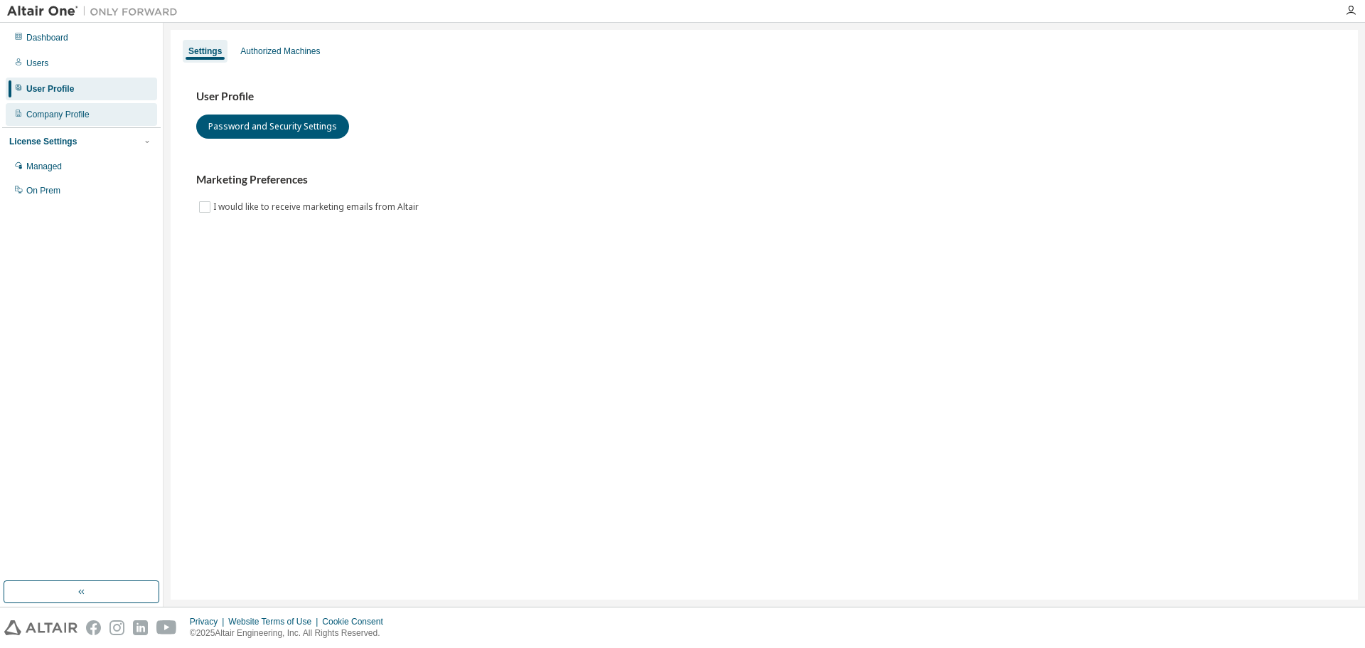
click at [54, 108] on div "Company Profile" at bounding box center [81, 114] width 151 height 23
